Goal: Check status: Check status

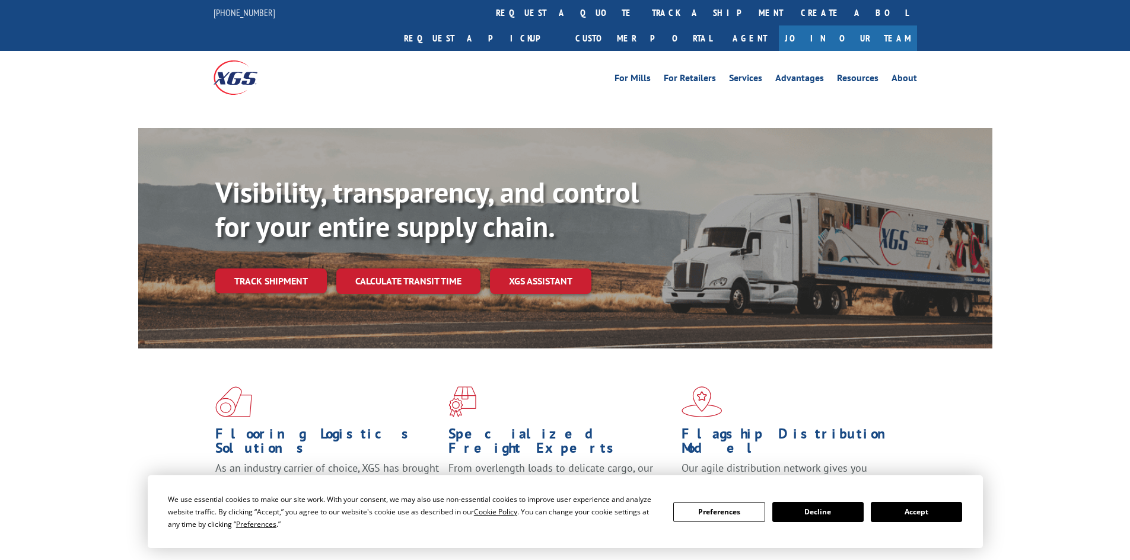
click at [295, 260] on div "Visibility, transparency, and control for your entire supply chain. Track shipm…" at bounding box center [603, 258] width 777 height 165
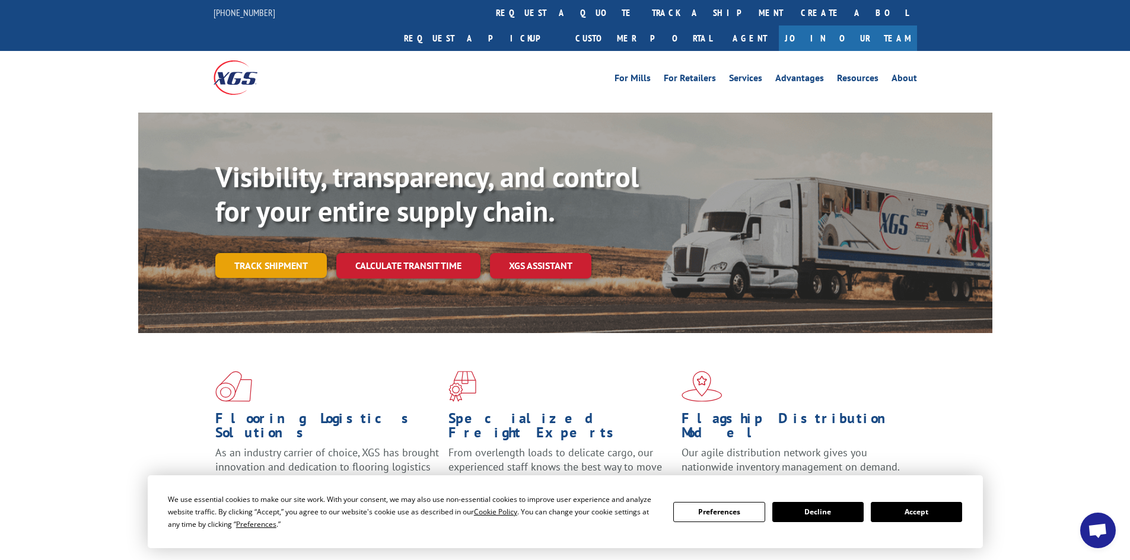
click at [286, 253] on link "Track shipment" at bounding box center [270, 265] width 111 height 25
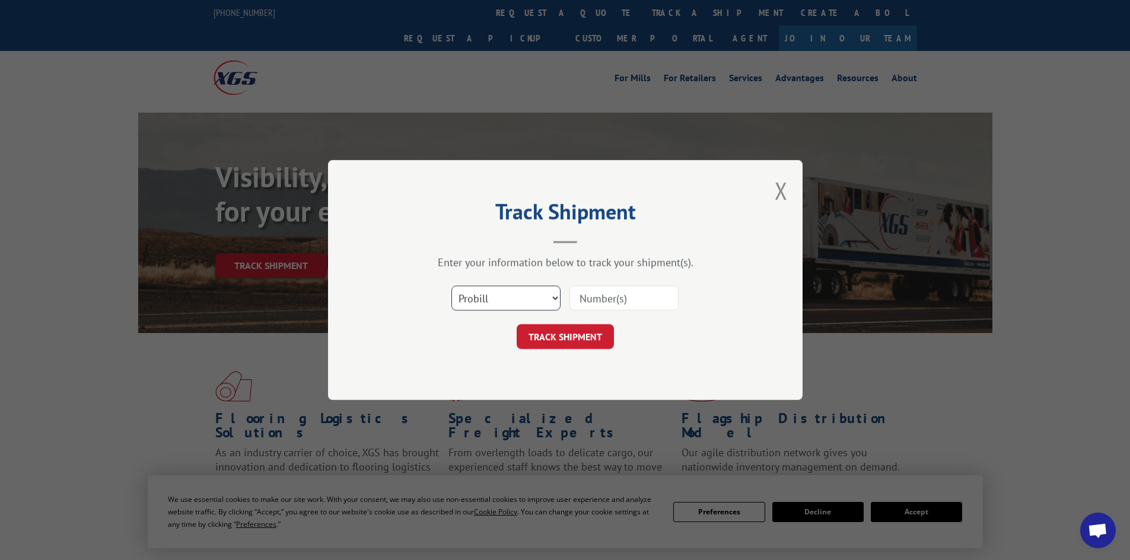
click at [520, 295] on select "Select category... Probill BOL PO" at bounding box center [505, 298] width 109 height 25
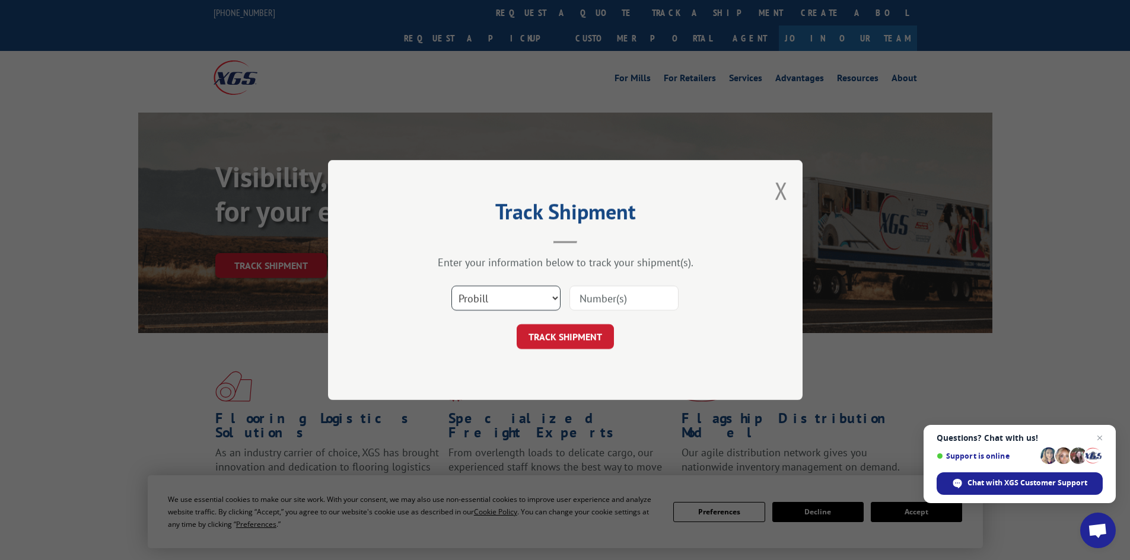
select select "po"
click at [451, 286] on select "Select category... Probill BOL PO" at bounding box center [505, 298] width 109 height 25
click at [588, 296] on input at bounding box center [623, 298] width 109 height 25
paste input "58512625"
type input "58512625"
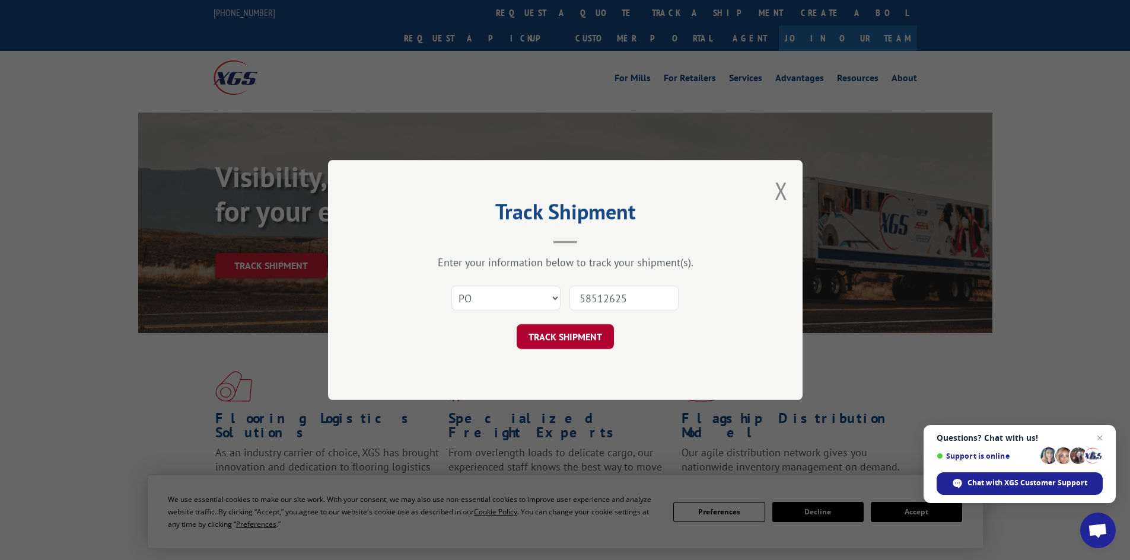
click at [573, 333] on button "TRACK SHIPMENT" at bounding box center [564, 336] width 97 height 25
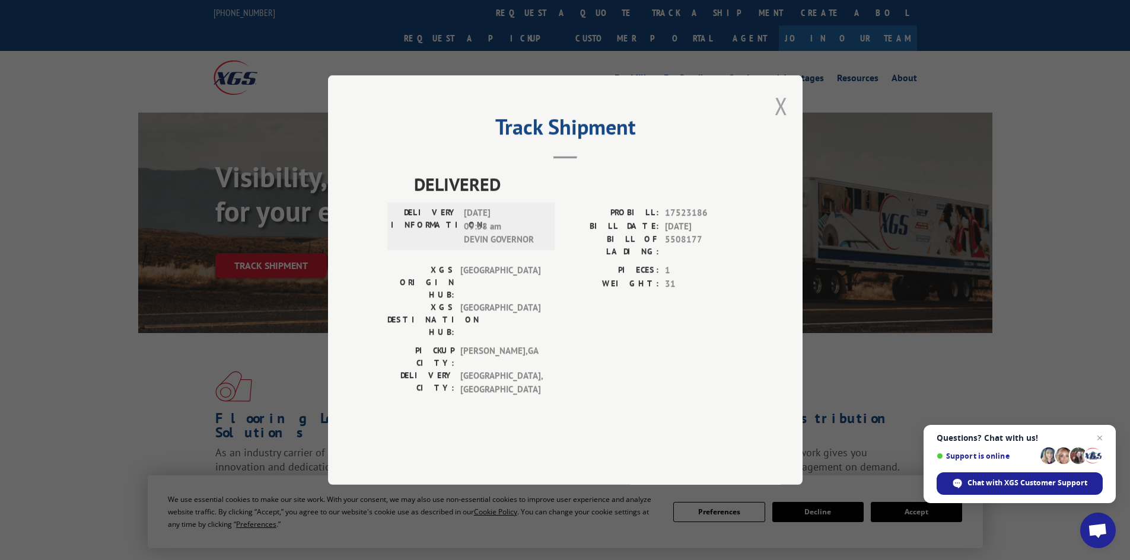
click at [786, 122] on button "Close modal" at bounding box center [780, 105] width 13 height 31
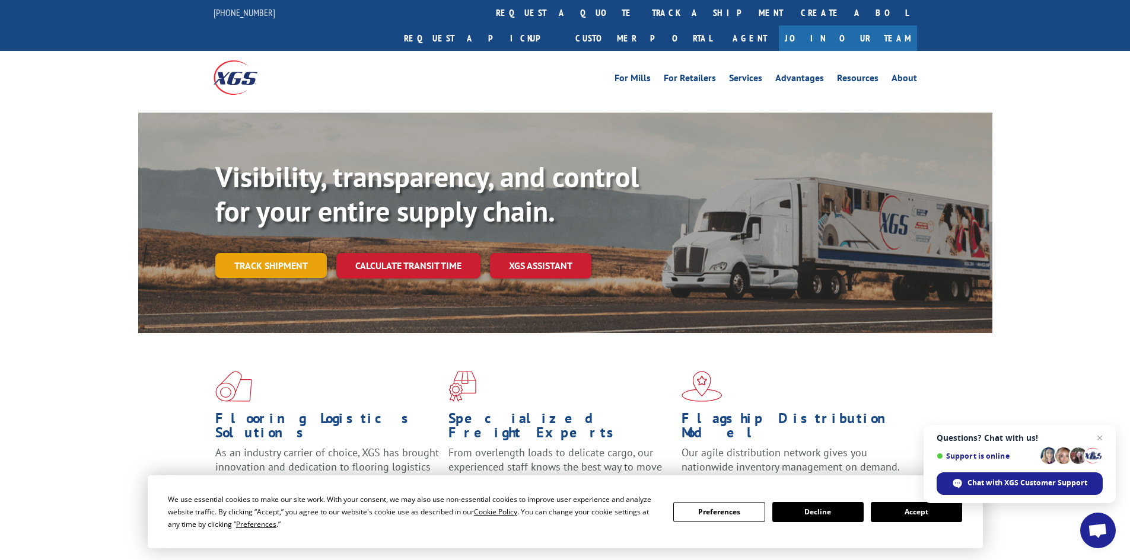
click at [258, 253] on link "Track shipment" at bounding box center [270, 265] width 111 height 25
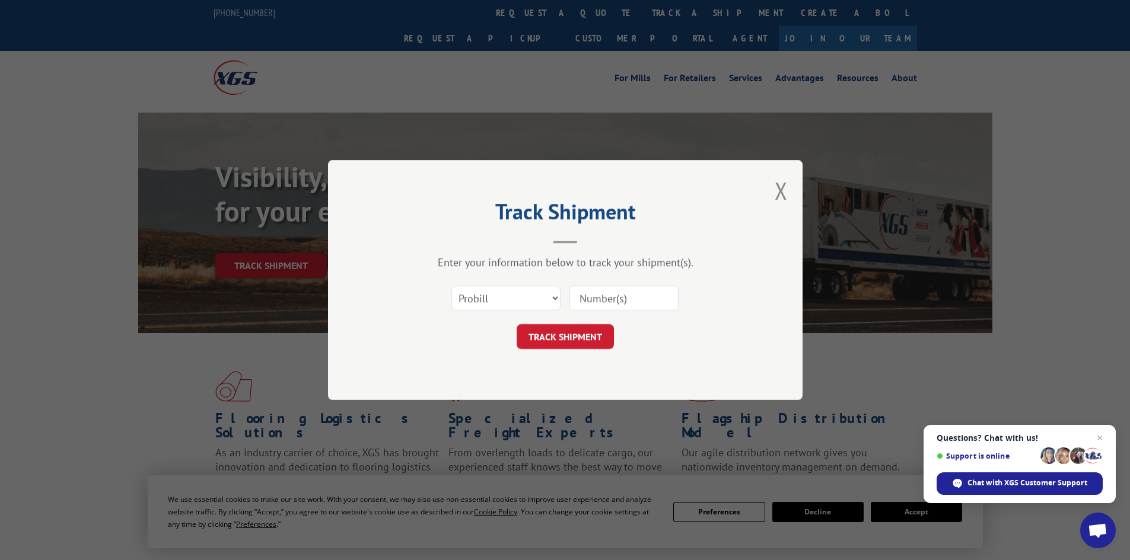
click at [604, 300] on input at bounding box center [623, 298] width 109 height 25
click at [553, 296] on select "Select category... Probill BOL PO" at bounding box center [505, 298] width 109 height 25
select select "po"
click at [451, 286] on select "Select category... Probill BOL PO" at bounding box center [505, 298] width 109 height 25
click at [601, 301] on input at bounding box center [623, 298] width 109 height 25
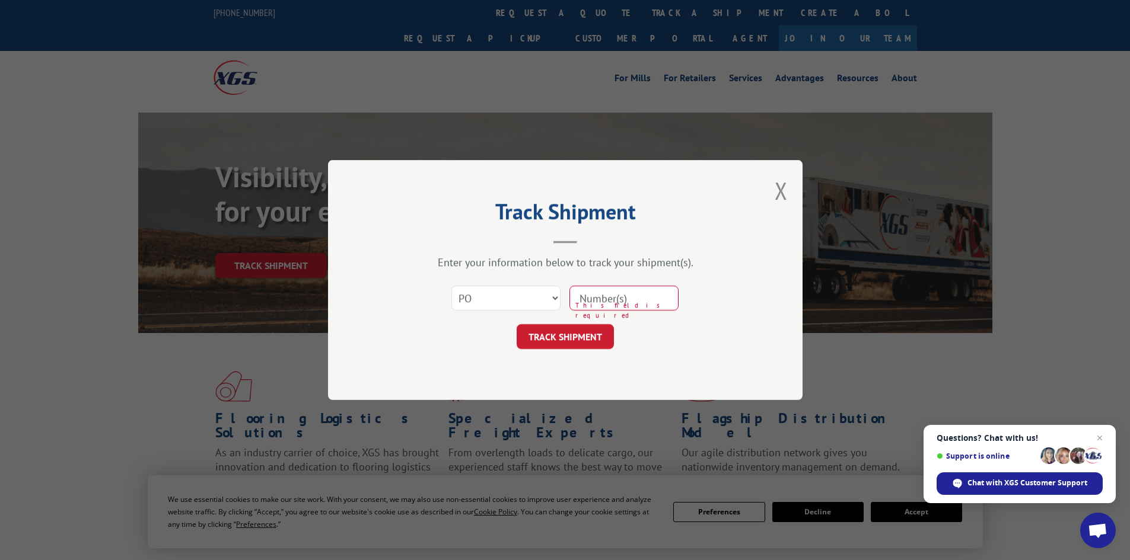
click at [601, 301] on input at bounding box center [623, 298] width 109 height 25
paste input "58512625"
type input "58512625"
click at [579, 339] on button "TRACK SHIPMENT" at bounding box center [564, 336] width 97 height 25
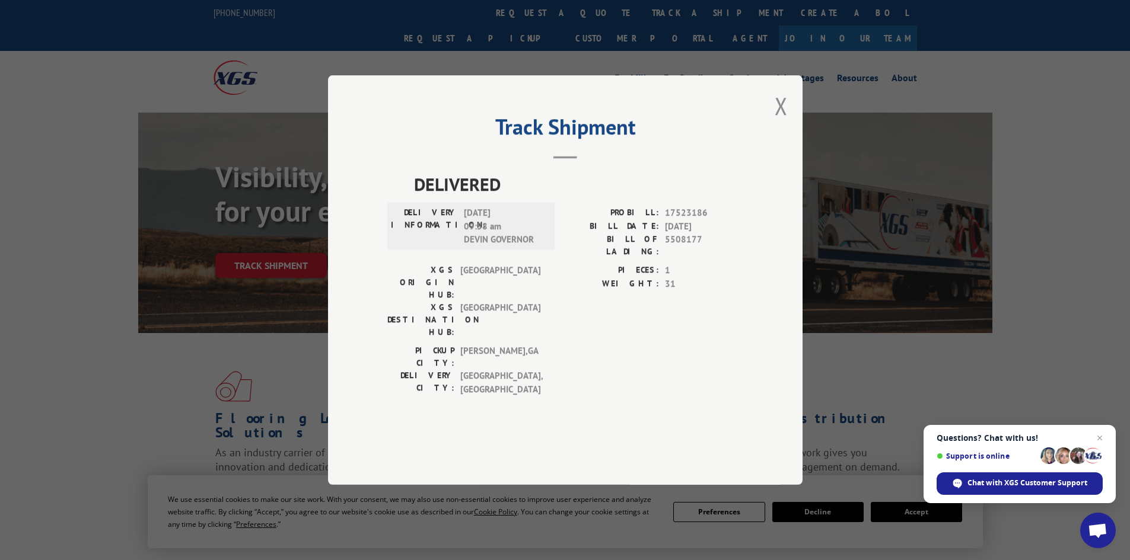
click at [177, 279] on div "Track Shipment DELIVERED DELIVERY INFORMATION: [DATE] 09:58 am DEVIN GOVERNOR […" at bounding box center [565, 280] width 1130 height 560
click at [1038, 188] on div "Track Shipment DELIVERED DELIVERY INFORMATION: [DATE] 09:58 am DEVIN GOVERNOR […" at bounding box center [565, 280] width 1130 height 560
click at [774, 139] on div "Track Shipment DELIVERED DELIVERY INFORMATION: [DATE] 09:58 am DEVIN GOVERNOR […" at bounding box center [565, 280] width 474 height 410
click at [779, 122] on button "Close modal" at bounding box center [780, 105] width 13 height 31
